Goal: Task Accomplishment & Management: Manage account settings

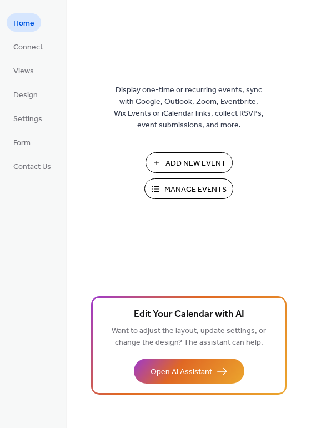
click at [182, 191] on span "Manage Events" at bounding box center [196, 190] width 62 height 12
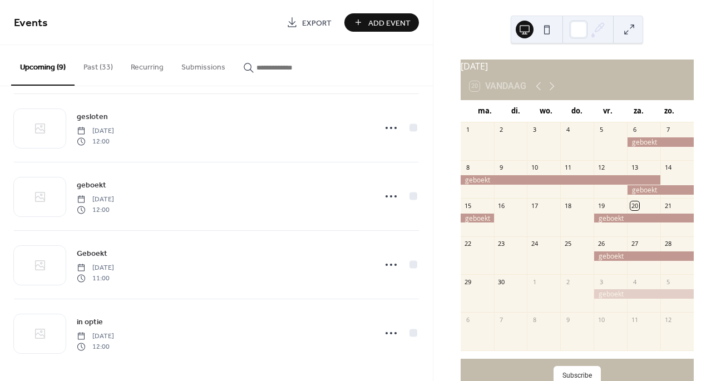
scroll to position [354, 0]
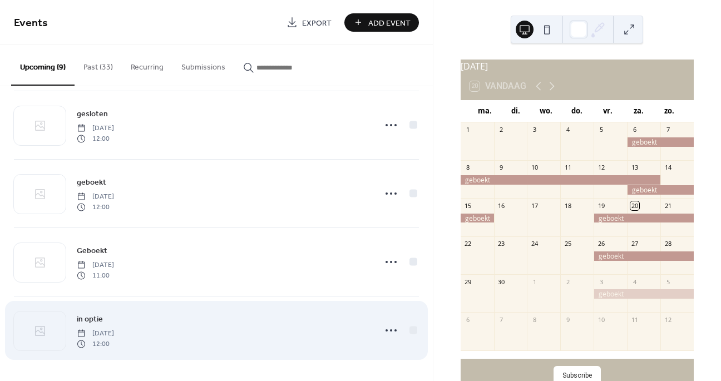
click at [298, 328] on div "in optie Saturday, August 8, 2026 12:00" at bounding box center [222, 331] width 291 height 36
click at [409, 331] on div at bounding box center [413, 330] width 8 height 8
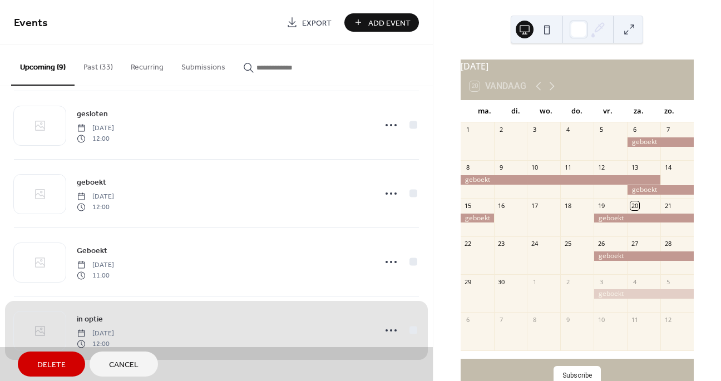
click at [57, 359] on span "Delete" at bounding box center [51, 365] width 28 height 12
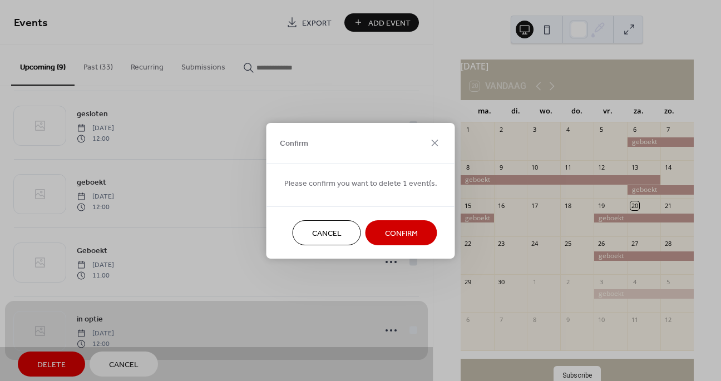
click at [409, 230] on span "Confirm" at bounding box center [401, 233] width 33 height 12
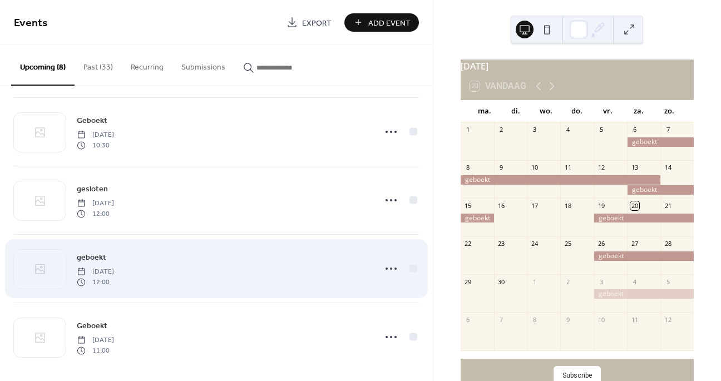
scroll to position [278, 0]
